Goal: Information Seeking & Learning: Check status

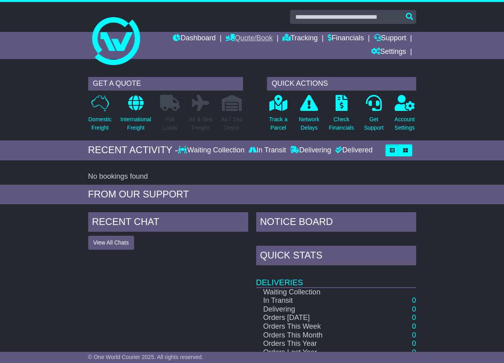
click at [240, 39] on link "Quote/Book" at bounding box center [248, 39] width 47 height 14
click at [311, 34] on link "Tracking" at bounding box center [299, 39] width 35 height 14
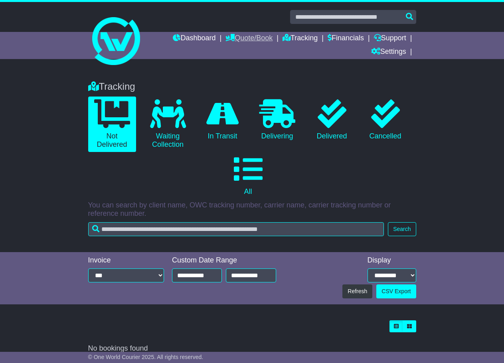
click at [256, 36] on link "Quote/Book" at bounding box center [248, 39] width 47 height 14
click at [232, 67] on link "Saved Quotes" at bounding box center [257, 69] width 63 height 9
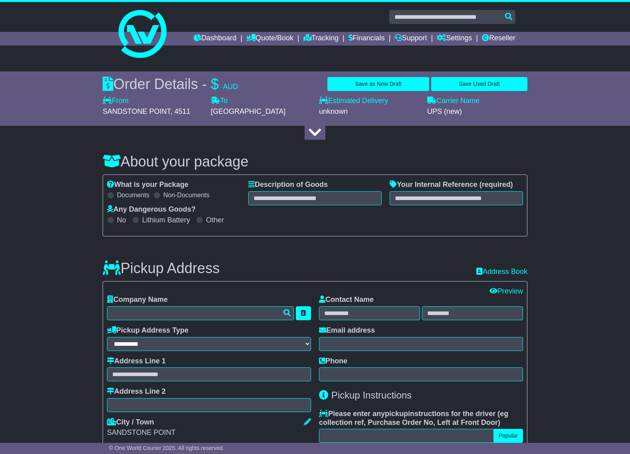
select select "***"
select select "*"
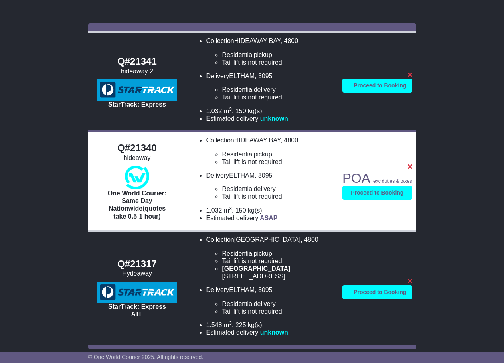
scroll to position [110, 0]
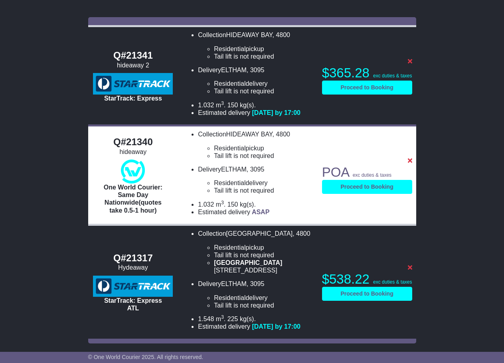
click at [131, 156] on div "hideaway" at bounding box center [133, 152] width 82 height 8
click at [148, 146] on div "Q#21340" at bounding box center [133, 142] width 82 height 12
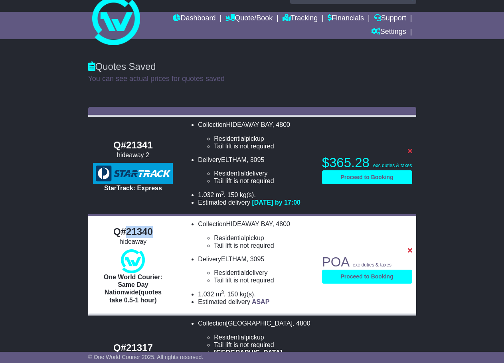
scroll to position [0, 0]
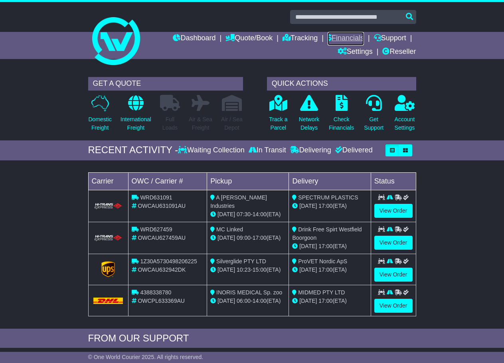
click at [350, 36] on link "Financials" at bounding box center [346, 39] width 36 height 14
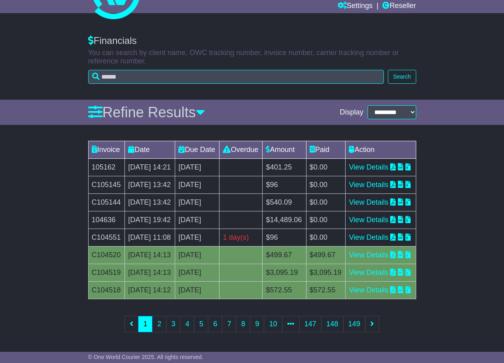
scroll to position [143, 0]
drag, startPoint x: 242, startPoint y: 193, endPoint x: 278, endPoint y: 200, distance: 36.6
click at [279, 229] on tr "C104551 06 Aug 2025 11:08 [DATE] 1 day(s) Payment In Process $96 $0.00 View Det…" at bounding box center [252, 238] width 328 height 18
drag, startPoint x: 146, startPoint y: 203, endPoint x: 126, endPoint y: 196, distance: 21.2
click at [126, 229] on td "[DATE] 11:08" at bounding box center [150, 238] width 50 height 18
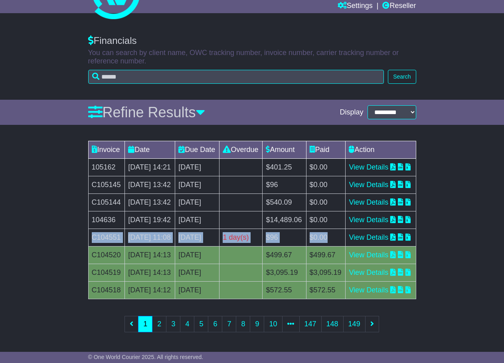
drag, startPoint x: 339, startPoint y: 200, endPoint x: 92, endPoint y: 192, distance: 246.7
click at [92, 229] on tr "C104551 06 Aug 2025 11:08 [DATE] 1 day(s) Payment In Process $96 $0.00 View Det…" at bounding box center [252, 238] width 328 height 18
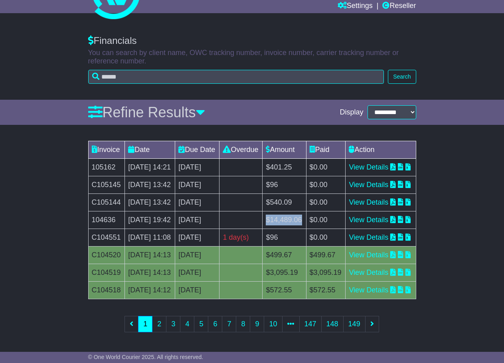
drag, startPoint x: 281, startPoint y: 167, endPoint x: 319, endPoint y: 168, distance: 37.9
click at [306, 211] on td "$14,489.06" at bounding box center [284, 220] width 43 height 18
click at [388, 216] on link "View Details" at bounding box center [368, 220] width 39 height 8
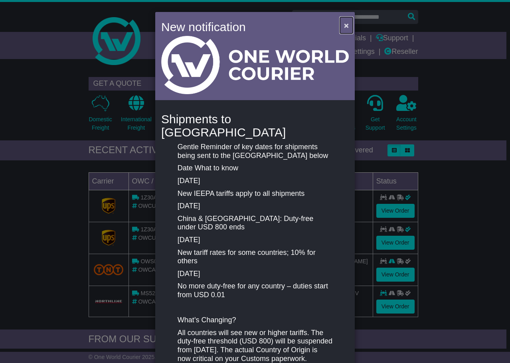
click at [344, 27] on span "×" at bounding box center [346, 25] width 5 height 9
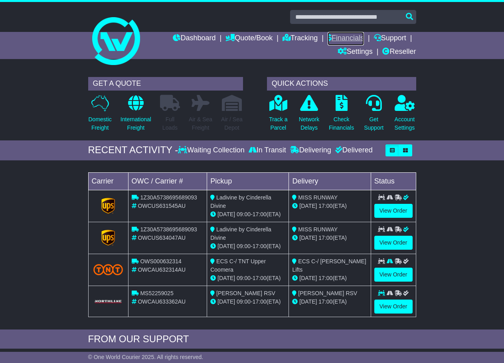
click at [346, 37] on link "Financials" at bounding box center [346, 39] width 36 height 14
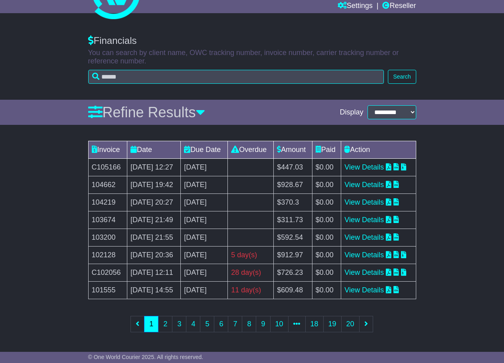
scroll to position [143, 0]
click at [167, 324] on link "2" at bounding box center [165, 324] width 14 height 16
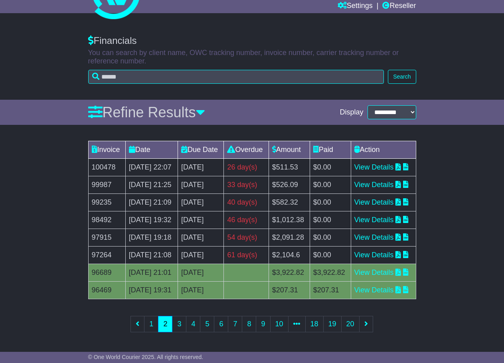
drag, startPoint x: 278, startPoint y: 224, endPoint x: 232, endPoint y: 224, distance: 45.9
click at [232, 247] on tr "97264 15 May 2025 21:08 [DATE] 61 day(s) Payment In Process $2,104.6 $0.00 View…" at bounding box center [252, 256] width 328 height 18
drag, startPoint x: 283, startPoint y: 195, endPoint x: 203, endPoint y: 190, distance: 79.6
click at [201, 229] on tr "97915 22 May 2025 19:18 [DATE] 54 day(s) Payment In Process $2,091.28 $0.00 Vie…" at bounding box center [252, 238] width 328 height 18
drag, startPoint x: 263, startPoint y: 166, endPoint x: 224, endPoint y: 163, distance: 38.4
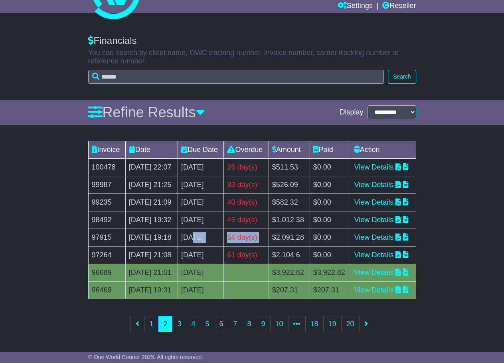
click at [223, 211] on tr "98492 30 May 2025 19:32 29th June 2025 46 day(s) Payment In Process $1,012.38 $…" at bounding box center [252, 220] width 328 height 18
drag, startPoint x: 272, startPoint y: 134, endPoint x: 222, endPoint y: 132, distance: 49.9
click at [218, 194] on tr "99235 05 Jun 2025 21:09 5th July 2025 40 day(s) Payment In Process $582.32 $0.0…" at bounding box center [252, 203] width 328 height 18
drag, startPoint x: 294, startPoint y: 103, endPoint x: 226, endPoint y: 113, distance: 69.3
click at [226, 176] on tr "99987 12 Jun 2025 21:25 12th July 2025 33 day(s) Payment In Process $526.09 $0.…" at bounding box center [252, 185] width 328 height 18
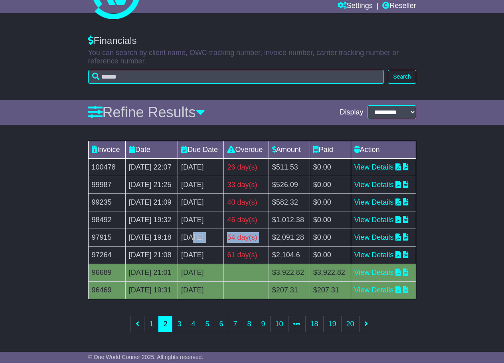
drag, startPoint x: 275, startPoint y: 80, endPoint x: 237, endPoint y: 82, distance: 37.6
click at [237, 159] on tr "100478 19 Jun 2025 22:07 19th July 2025 26 day(s) Payment In Process $511.53 $0…" at bounding box center [252, 168] width 328 height 18
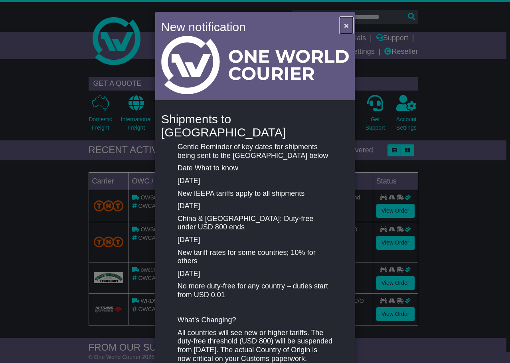
click at [344, 26] on span "×" at bounding box center [346, 25] width 5 height 9
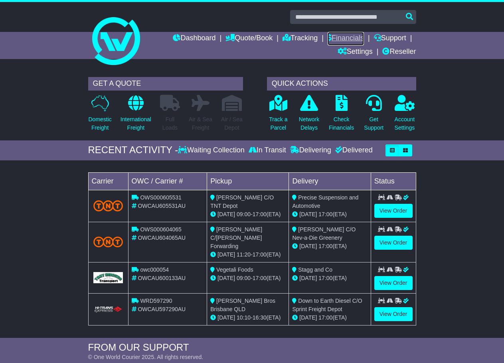
click at [352, 38] on link "Financials" at bounding box center [346, 39] width 36 height 14
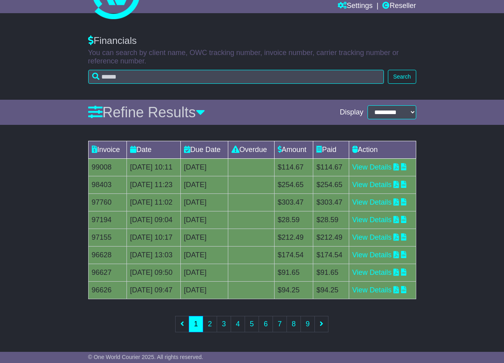
scroll to position [143, 0]
click at [209, 326] on link "2" at bounding box center [210, 324] width 14 height 16
click at [225, 321] on link "3" at bounding box center [224, 324] width 14 height 16
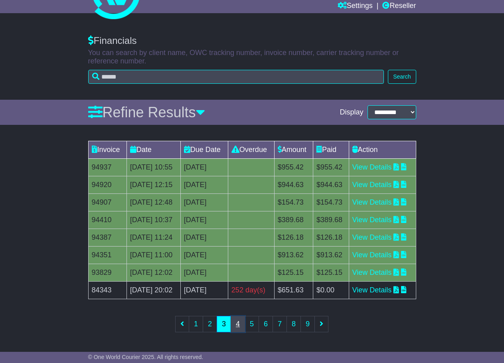
click at [238, 327] on link "4" at bounding box center [238, 324] width 14 height 16
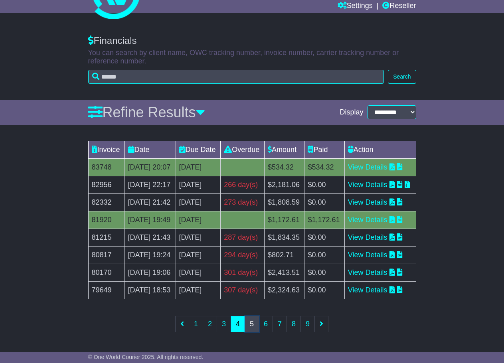
click at [251, 325] on link "5" at bounding box center [252, 324] width 14 height 16
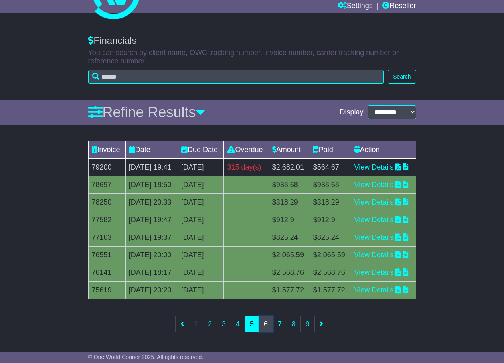
click at [270, 327] on link "6" at bounding box center [266, 324] width 14 height 16
